Goal: Register for event/course

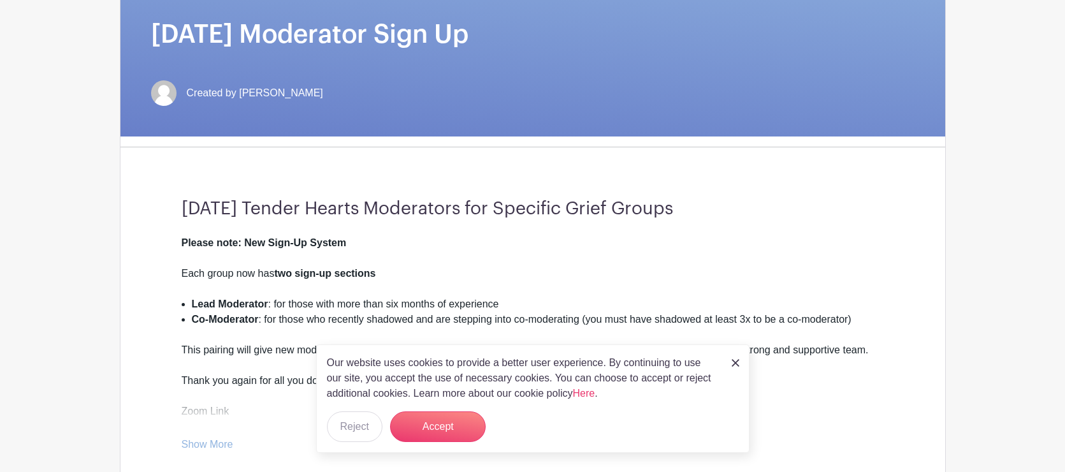
scroll to position [238, 0]
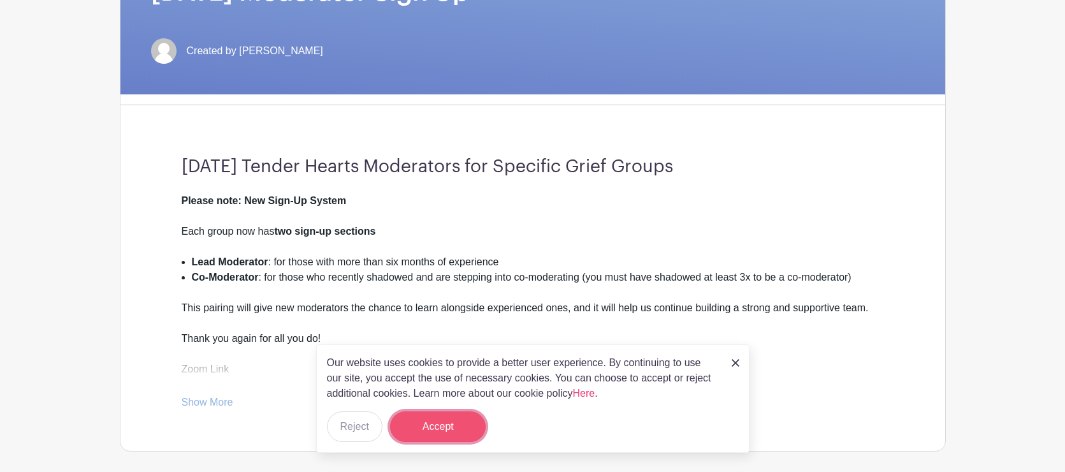
click at [454, 424] on button "Accept" at bounding box center [438, 426] width 96 height 31
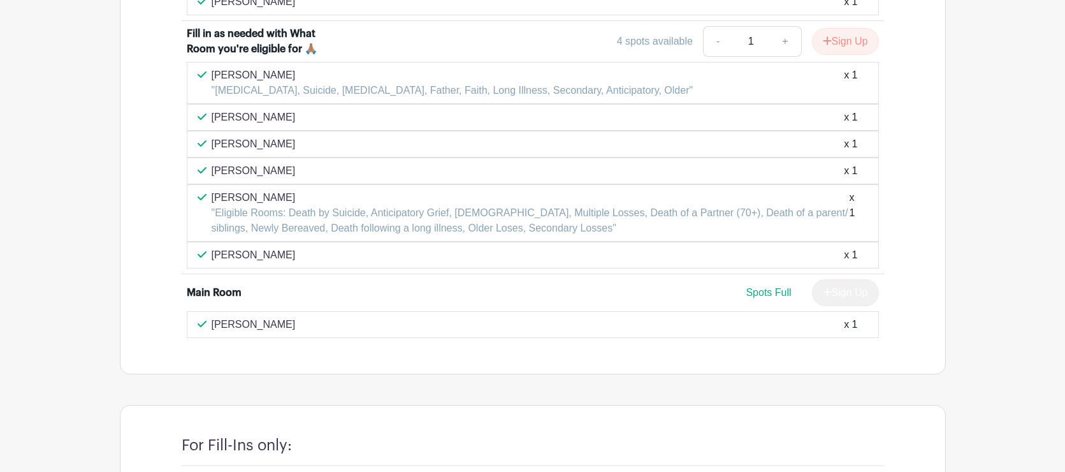
scroll to position [4624, 0]
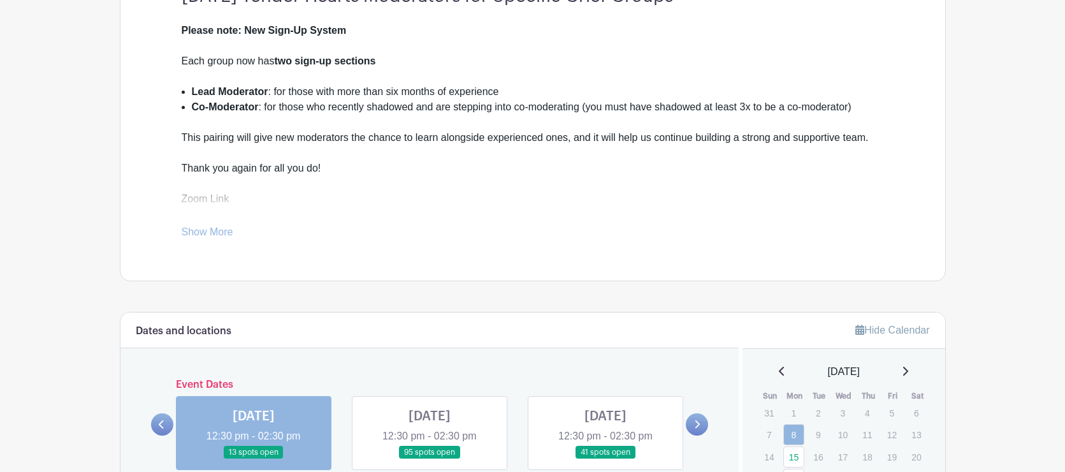
scroll to position [467, 0]
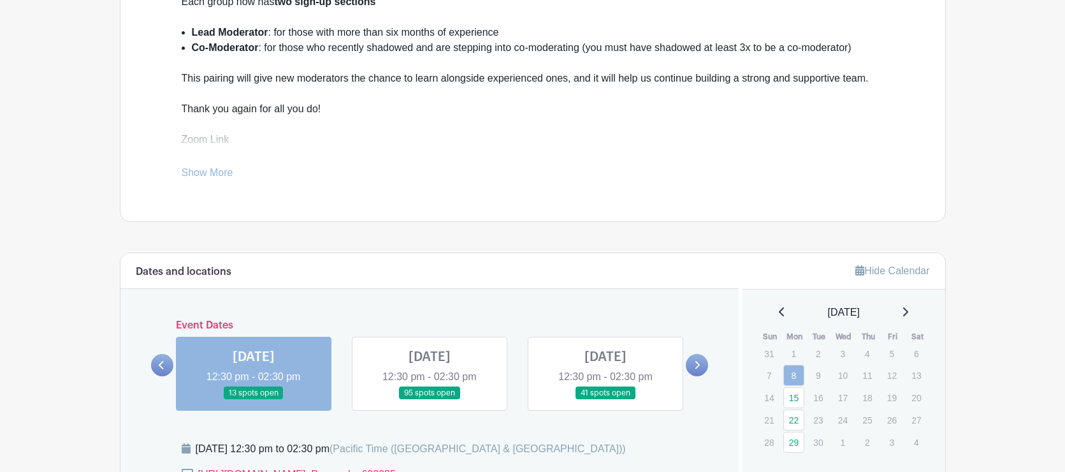
click at [430, 400] on link at bounding box center [430, 400] width 0 height 0
